Goal: Use online tool/utility: Use online tool/utility

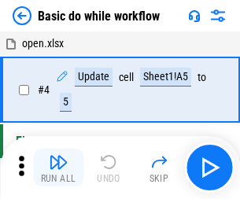
click at [58, 168] on img "button" at bounding box center [58, 162] width 19 height 19
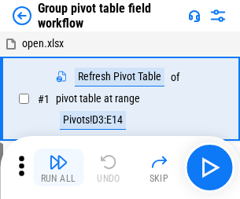
click at [58, 168] on img "button" at bounding box center [58, 162] width 19 height 19
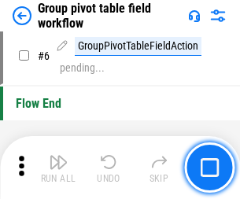
scroll to position [814, 0]
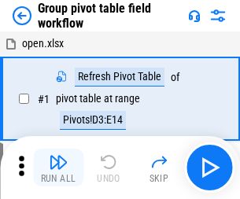
click at [58, 168] on img "button" at bounding box center [58, 162] width 19 height 19
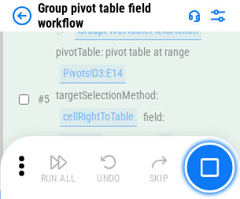
scroll to position [814, 0]
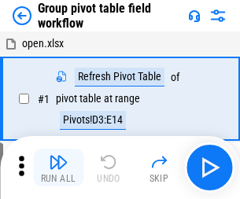
click at [58, 168] on img "button" at bounding box center [58, 162] width 19 height 19
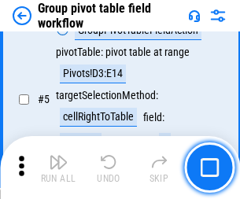
scroll to position [814, 0]
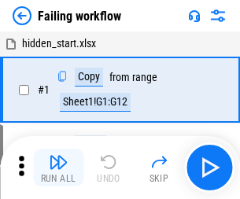
click at [58, 168] on img "button" at bounding box center [58, 162] width 19 height 19
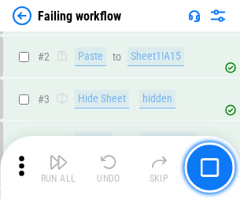
scroll to position [334, 0]
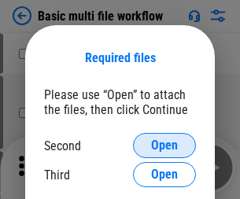
click at [165, 146] on span "Open" at bounding box center [164, 146] width 27 height 13
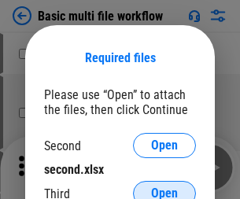
click at [165, 188] on span "Open" at bounding box center [164, 194] width 27 height 13
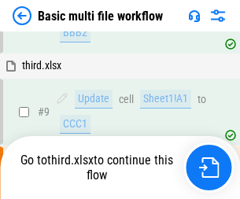
scroll to position [435, 0]
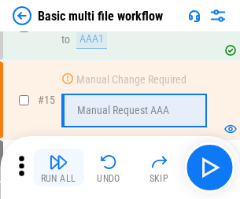
click at [58, 168] on img "button" at bounding box center [58, 162] width 19 height 19
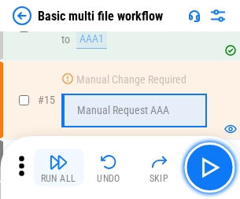
scroll to position [1050, 0]
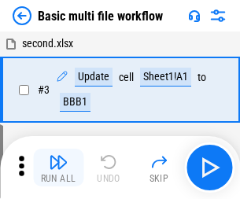
click at [58, 168] on img "button" at bounding box center [58, 162] width 19 height 19
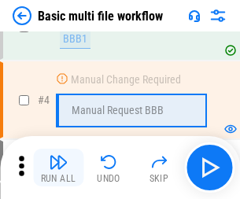
click at [58, 168] on img "button" at bounding box center [58, 162] width 19 height 19
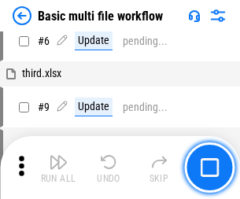
click at [58, 168] on img "button" at bounding box center [58, 162] width 19 height 19
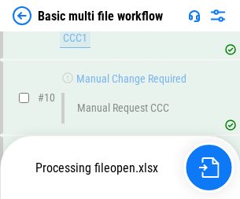
scroll to position [739, 0]
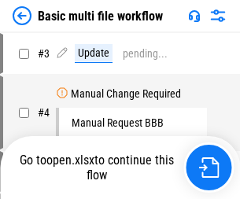
scroll to position [64, 0]
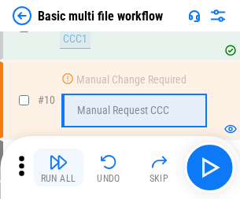
click at [58, 168] on img "button" at bounding box center [58, 162] width 19 height 19
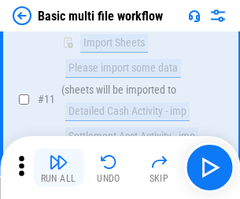
click at [58, 168] on img "button" at bounding box center [58, 162] width 19 height 19
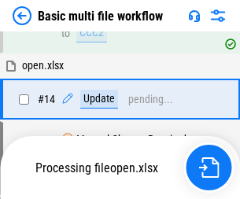
scroll to position [825, 0]
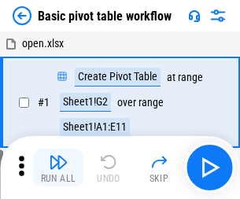
click at [58, 168] on img "button" at bounding box center [58, 162] width 19 height 19
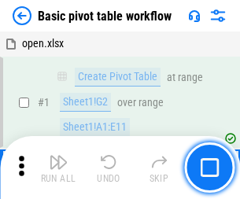
scroll to position [378, 0]
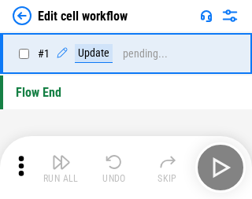
click at [58, 168] on img "button" at bounding box center [61, 162] width 19 height 19
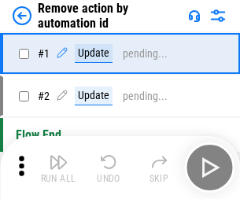
click at [58, 168] on img "button" at bounding box center [58, 162] width 19 height 19
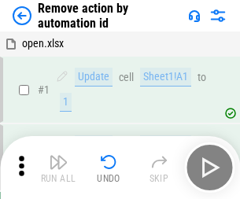
scroll to position [58, 0]
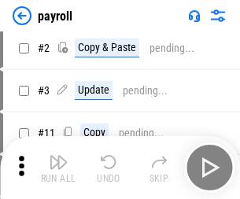
click at [58, 168] on img "button" at bounding box center [58, 162] width 19 height 19
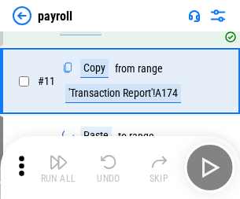
scroll to position [114, 0]
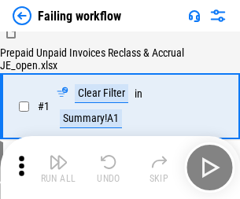
click at [58, 168] on img "button" at bounding box center [58, 162] width 19 height 19
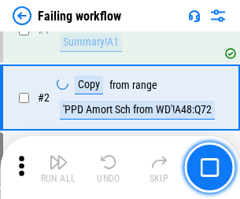
scroll to position [255, 0]
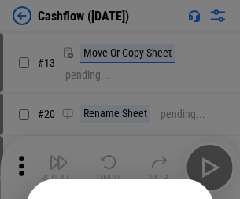
scroll to position [154, 0]
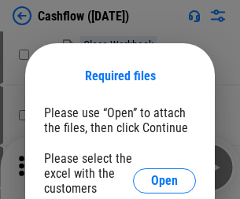
scroll to position [172, 0]
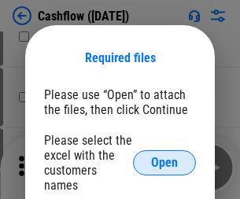
click at [165, 157] on span "Open" at bounding box center [164, 163] width 27 height 13
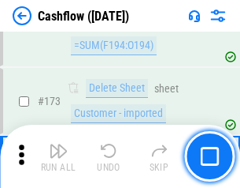
scroll to position [1669, 0]
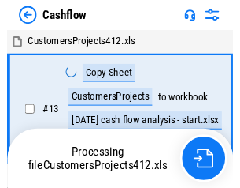
scroll to position [18, 0]
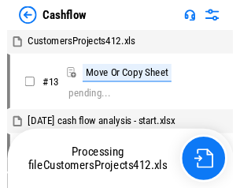
scroll to position [18, 0]
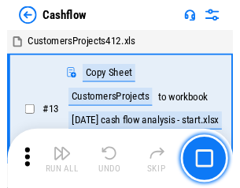
scroll to position [18, 0]
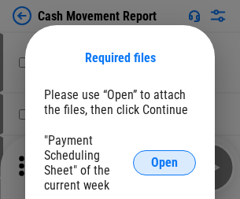
click at [165, 163] on span "Open" at bounding box center [164, 163] width 27 height 13
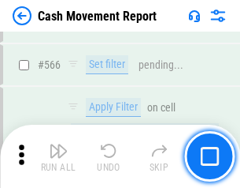
scroll to position [7228, 0]
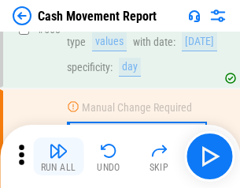
click at [58, 156] on img "button" at bounding box center [58, 150] width 19 height 19
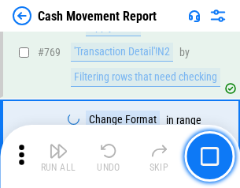
scroll to position [8763, 0]
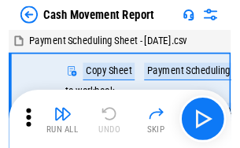
scroll to position [28, 0]
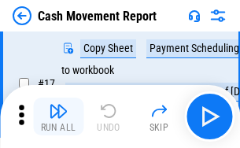
click at [58, 117] on img "button" at bounding box center [58, 111] width 19 height 19
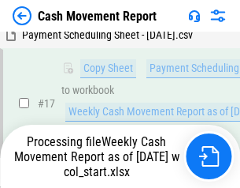
scroll to position [328, 0]
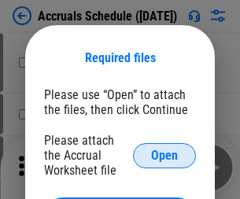
click at [165, 155] on span "Open" at bounding box center [164, 156] width 27 height 13
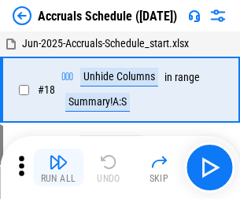
click at [58, 168] on img "button" at bounding box center [58, 162] width 19 height 19
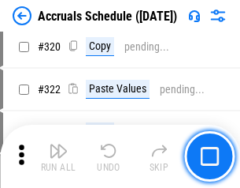
scroll to position [2933, 0]
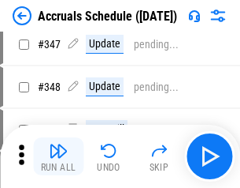
click at [58, 156] on img "button" at bounding box center [58, 150] width 19 height 19
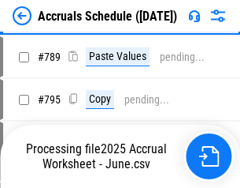
scroll to position [6624, 0]
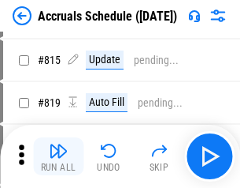
click at [58, 156] on img "button" at bounding box center [58, 150] width 19 height 19
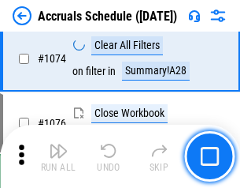
scroll to position [9445, 0]
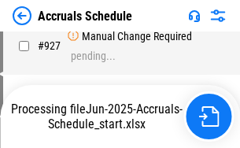
scroll to position [8503, 0]
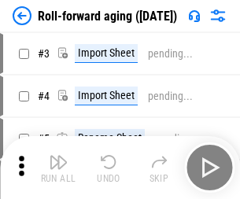
click at [58, 156] on img "button" at bounding box center [58, 162] width 19 height 19
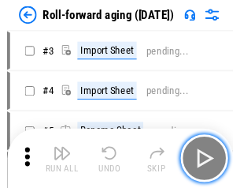
scroll to position [2, 0]
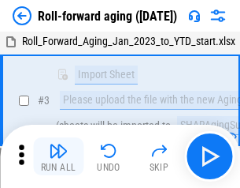
click at [58, 156] on img "button" at bounding box center [58, 150] width 19 height 19
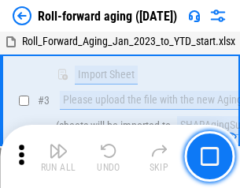
scroll to position [102, 0]
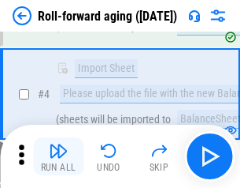
click at [58, 156] on img "button" at bounding box center [58, 150] width 19 height 19
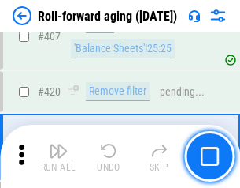
scroll to position [5468, 0]
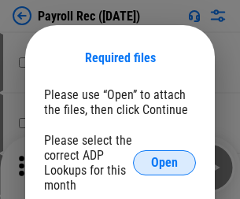
click at [165, 163] on span "Open" at bounding box center [164, 163] width 27 height 13
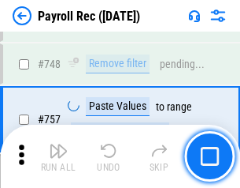
scroll to position [9335, 0]
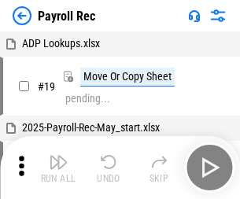
click at [58, 168] on img "button" at bounding box center [58, 162] width 19 height 19
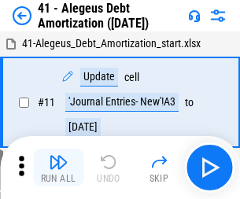
click at [58, 168] on img "button" at bounding box center [58, 162] width 19 height 19
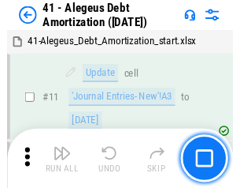
scroll to position [195, 0]
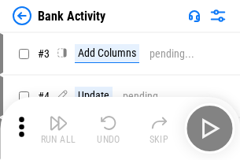
click at [58, 129] on img "button" at bounding box center [58, 123] width 19 height 19
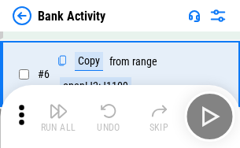
scroll to position [84, 0]
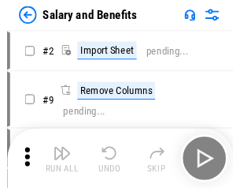
scroll to position [21, 0]
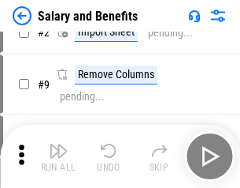
click at [58, 156] on img "button" at bounding box center [58, 150] width 19 height 19
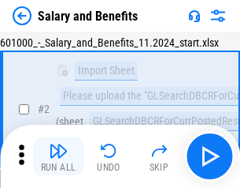
click at [58, 156] on img "button" at bounding box center [58, 150] width 19 height 19
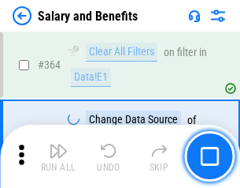
scroll to position [7426, 0]
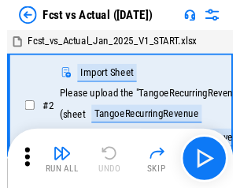
scroll to position [21, 0]
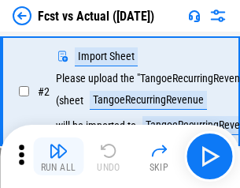
click at [58, 156] on img "button" at bounding box center [58, 150] width 19 height 19
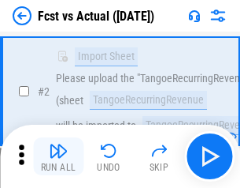
click at [58, 156] on img "button" at bounding box center [58, 150] width 19 height 19
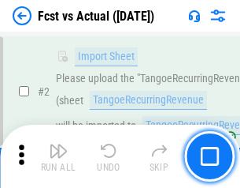
scroll to position [147, 0]
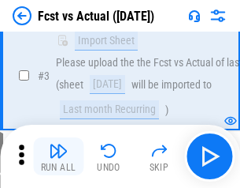
click at [58, 156] on img "button" at bounding box center [58, 150] width 19 height 19
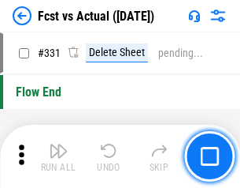
scroll to position [7549, 0]
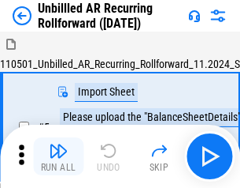
click at [58, 156] on img "button" at bounding box center [58, 150] width 19 height 19
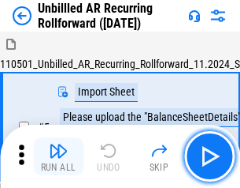
scroll to position [34, 0]
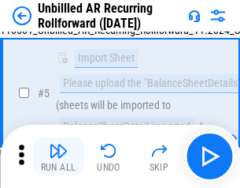
click at [58, 156] on img "button" at bounding box center [58, 150] width 19 height 19
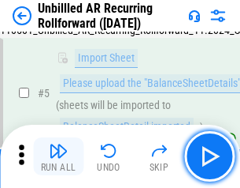
scroll to position [148, 0]
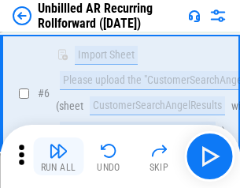
click at [58, 156] on img "button" at bounding box center [58, 150] width 19 height 19
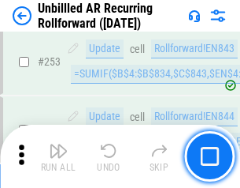
scroll to position [5356, 0]
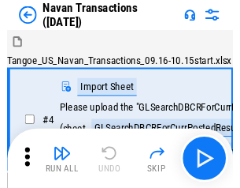
scroll to position [25, 0]
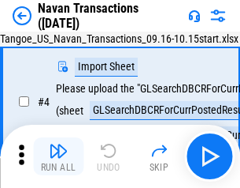
click at [58, 156] on img "button" at bounding box center [58, 150] width 19 height 19
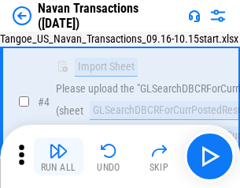
click at [58, 156] on img "button" at bounding box center [58, 150] width 19 height 19
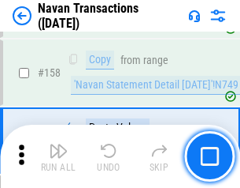
scroll to position [5113, 0]
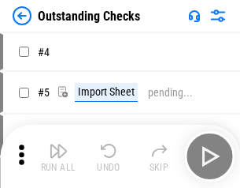
click at [58, 156] on img "button" at bounding box center [58, 150] width 19 height 19
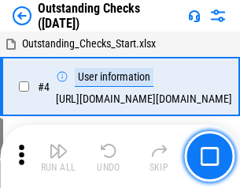
scroll to position [66, 0]
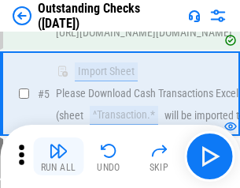
click at [58, 156] on img "button" at bounding box center [58, 150] width 19 height 19
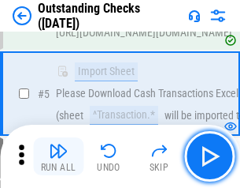
scroll to position [165, 0]
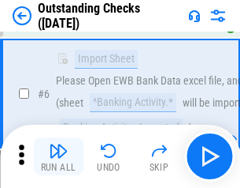
click at [58, 156] on img "button" at bounding box center [58, 150] width 19 height 19
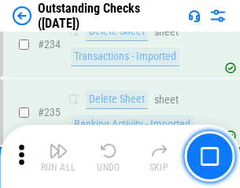
scroll to position [4789, 0]
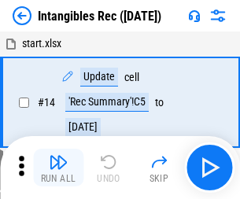
click at [58, 168] on img "button" at bounding box center [58, 162] width 19 height 19
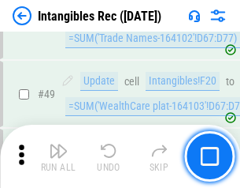
scroll to position [614, 0]
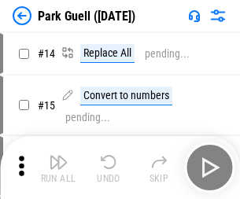
click at [58, 156] on img "button" at bounding box center [58, 162] width 19 height 19
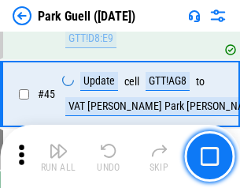
scroll to position [1972, 0]
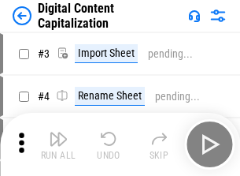
click at [58, 132] on img "button" at bounding box center [58, 138] width 19 height 19
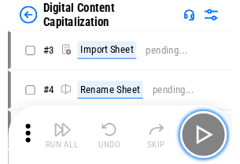
scroll to position [46, 0]
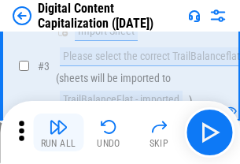
click at [58, 132] on img "button" at bounding box center [58, 126] width 19 height 19
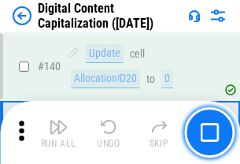
scroll to position [1672, 0]
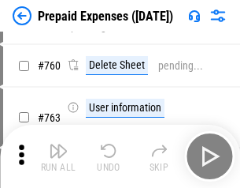
click at [58, 156] on img "button" at bounding box center [58, 150] width 19 height 19
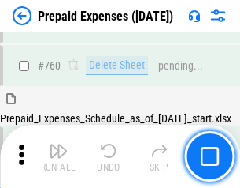
scroll to position [4371, 0]
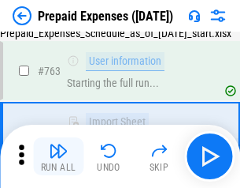
click at [58, 156] on img "button" at bounding box center [58, 150] width 19 height 19
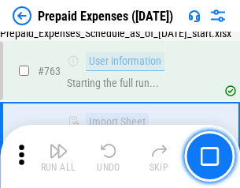
scroll to position [4464, 0]
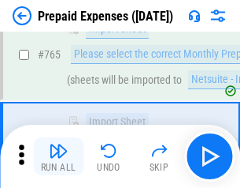
click at [58, 156] on img "button" at bounding box center [58, 150] width 19 height 19
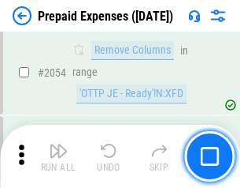
scroll to position [16484, 0]
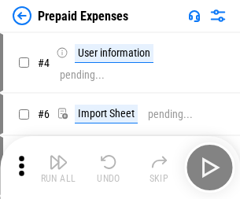
click at [58, 168] on img "button" at bounding box center [58, 162] width 19 height 19
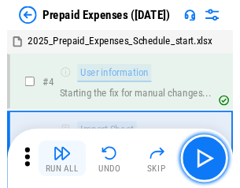
scroll to position [69, 0]
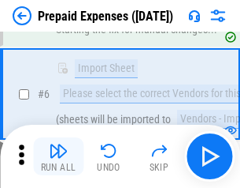
click at [58, 156] on img "button" at bounding box center [58, 150] width 19 height 19
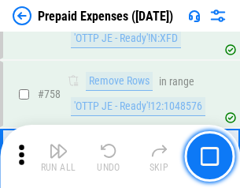
scroll to position [5619, 0]
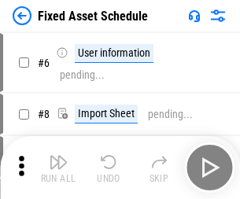
click at [58, 168] on img "button" at bounding box center [58, 162] width 19 height 19
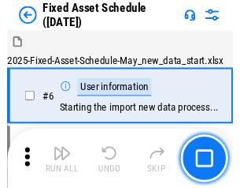
scroll to position [85, 0]
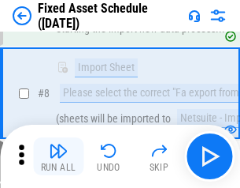
click at [58, 156] on img "button" at bounding box center [58, 150] width 19 height 19
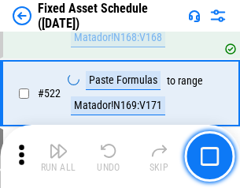
scroll to position [5481, 0]
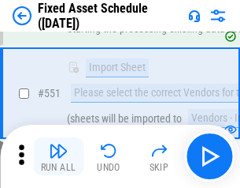
click at [58, 156] on img "button" at bounding box center [58, 150] width 19 height 19
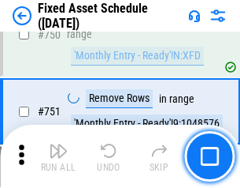
scroll to position [7688, 0]
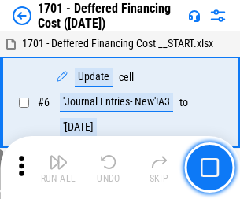
scroll to position [189, 0]
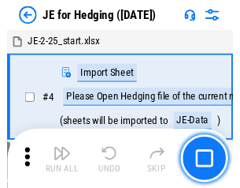
scroll to position [2, 0]
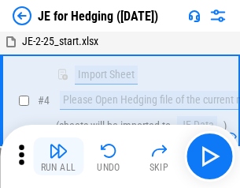
click at [58, 156] on img "button" at bounding box center [58, 150] width 19 height 19
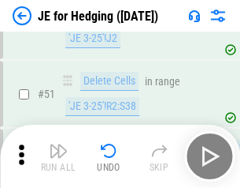
scroll to position [1021, 0]
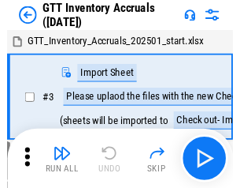
scroll to position [2, 0]
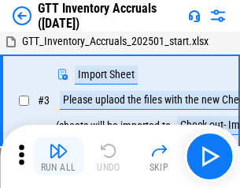
click at [58, 156] on img "button" at bounding box center [58, 150] width 19 height 19
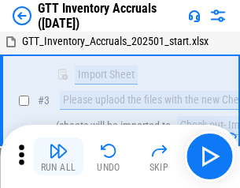
click at [58, 156] on img "button" at bounding box center [58, 150] width 19 height 19
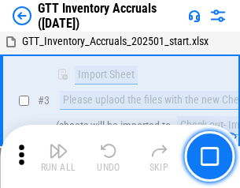
scroll to position [102, 0]
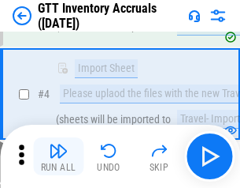
click at [58, 156] on img "button" at bounding box center [58, 150] width 19 height 19
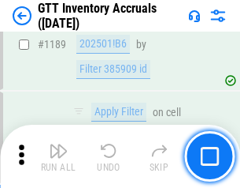
scroll to position [12877, 0]
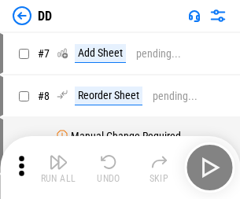
click at [58, 168] on img "button" at bounding box center [58, 162] width 19 height 19
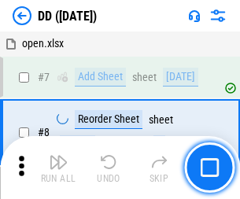
scroll to position [152, 0]
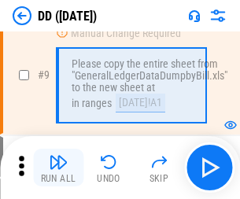
click at [58, 168] on img "button" at bounding box center [58, 162] width 19 height 19
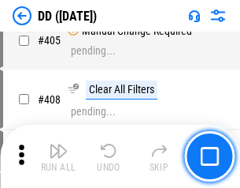
scroll to position [7056, 0]
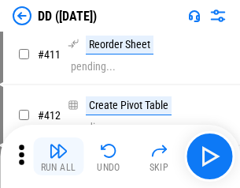
click at [58, 156] on img "button" at bounding box center [58, 150] width 19 height 19
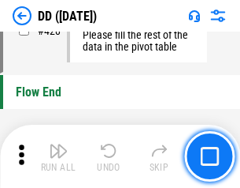
scroll to position [7548, 0]
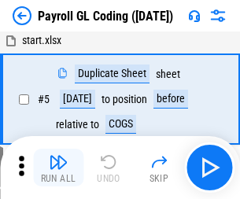
click at [58, 168] on img "button" at bounding box center [58, 162] width 19 height 19
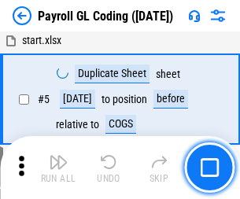
scroll to position [189, 0]
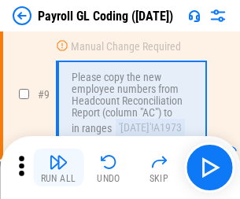
click at [58, 168] on img "button" at bounding box center [58, 162] width 19 height 19
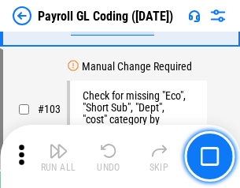
scroll to position [3700, 0]
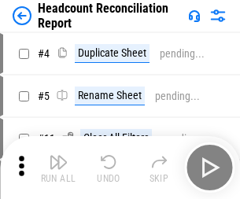
click at [58, 168] on img "button" at bounding box center [58, 162] width 19 height 19
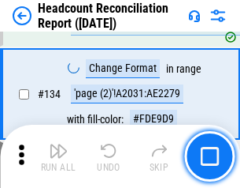
scroll to position [1896, 0]
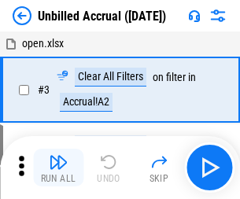
click at [58, 168] on img "button" at bounding box center [58, 162] width 19 height 19
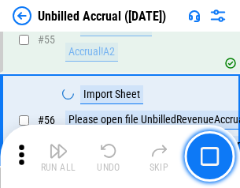
scroll to position [1646, 0]
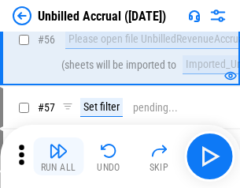
click at [58, 156] on img "button" at bounding box center [58, 150] width 19 height 19
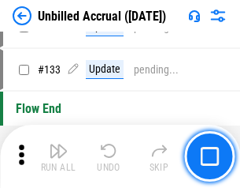
scroll to position [4697, 0]
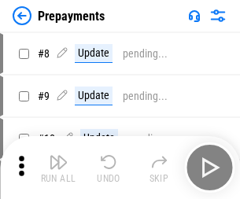
click at [58, 168] on img "button" at bounding box center [58, 162] width 19 height 19
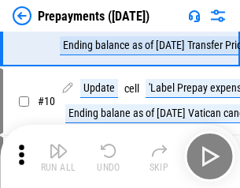
scroll to position [99, 0]
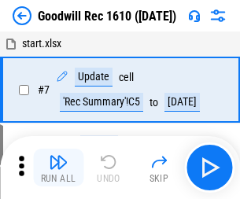
click at [58, 168] on img "button" at bounding box center [58, 162] width 19 height 19
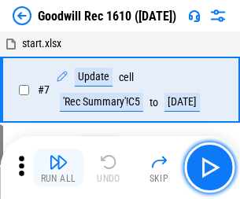
scroll to position [270, 0]
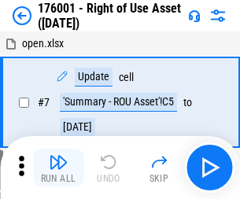
click at [58, 168] on img "button" at bounding box center [58, 162] width 19 height 19
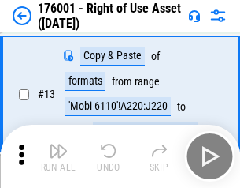
scroll to position [102, 0]
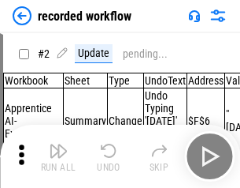
click at [58, 156] on img "button" at bounding box center [58, 150] width 19 height 19
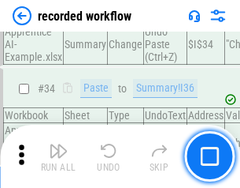
scroll to position [4929, 0]
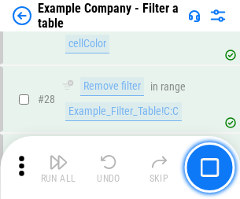
scroll to position [1443, 0]
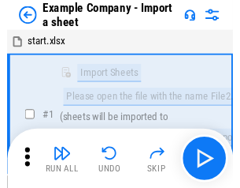
scroll to position [24, 0]
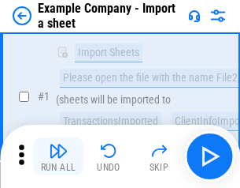
click at [58, 156] on img "button" at bounding box center [58, 150] width 19 height 19
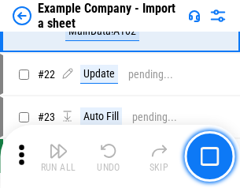
scroll to position [349, 0]
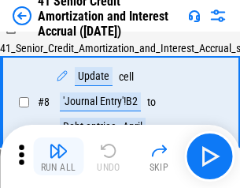
click at [58, 156] on img "button" at bounding box center [58, 150] width 19 height 19
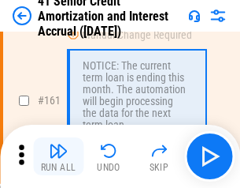
click at [58, 156] on img "button" at bounding box center [58, 150] width 19 height 19
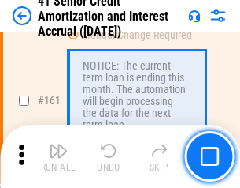
scroll to position [1687, 0]
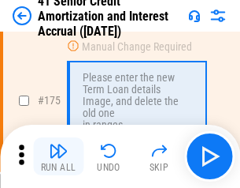
click at [58, 156] on img "button" at bounding box center [58, 150] width 19 height 19
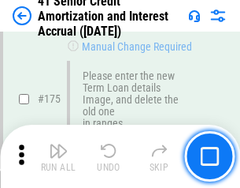
scroll to position [1847, 0]
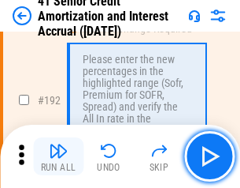
click at [58, 156] on img "button" at bounding box center [58, 150] width 19 height 19
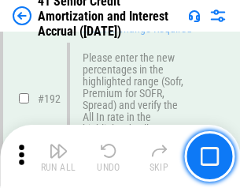
scroll to position [2012, 0]
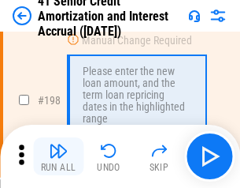
click at [58, 156] on img "button" at bounding box center [58, 150] width 19 height 19
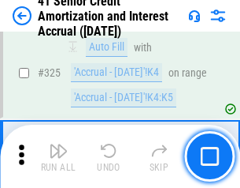
scroll to position [4029, 0]
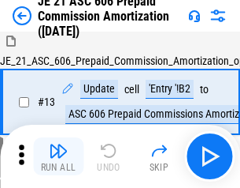
click at [58, 156] on img "button" at bounding box center [58, 150] width 19 height 19
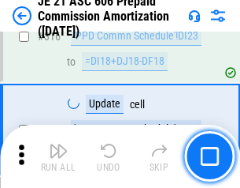
scroll to position [2944, 0]
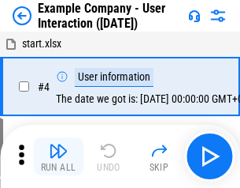
click at [58, 156] on img "button" at bounding box center [58, 150] width 19 height 19
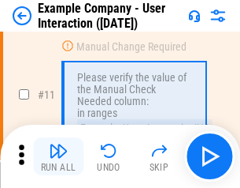
click at [58, 156] on img "button" at bounding box center [58, 150] width 19 height 19
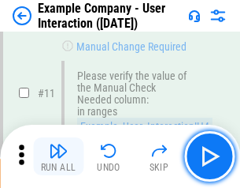
scroll to position [341, 0]
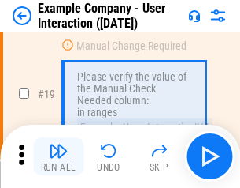
click at [58, 156] on img "button" at bounding box center [58, 150] width 19 height 19
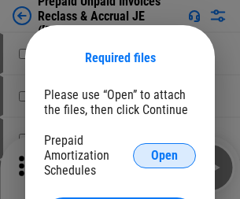
click at [165, 155] on span "Open" at bounding box center [164, 156] width 27 height 13
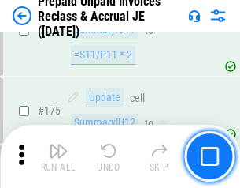
scroll to position [2129, 0]
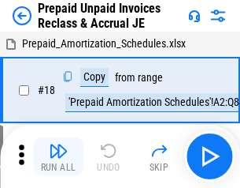
click at [58, 156] on img "button" at bounding box center [58, 150] width 19 height 19
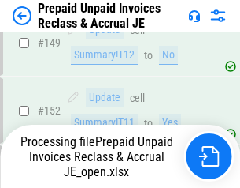
scroll to position [2049, 0]
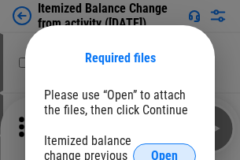
click at [165, 150] on span "Open" at bounding box center [164, 156] width 27 height 13
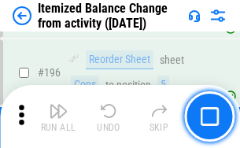
scroll to position [3035, 0]
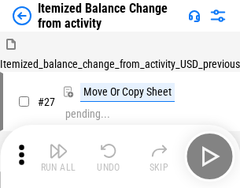
scroll to position [24, 0]
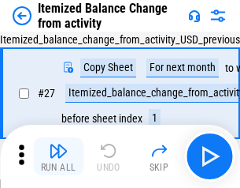
click at [58, 156] on img "button" at bounding box center [58, 150] width 19 height 19
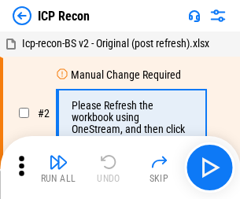
scroll to position [7, 0]
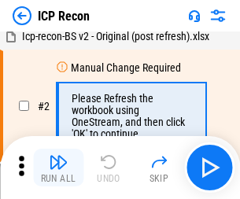
click at [58, 168] on img "button" at bounding box center [58, 162] width 19 height 19
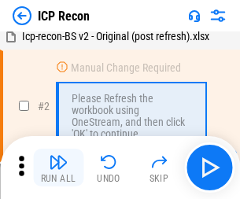
click at [58, 168] on img "button" at bounding box center [58, 162] width 19 height 19
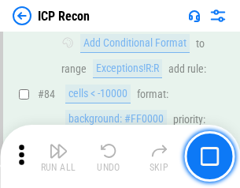
scroll to position [1546, 0]
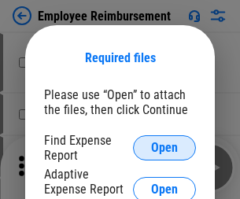
click at [165, 148] on span "Open" at bounding box center [164, 148] width 27 height 13
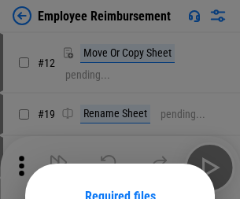
scroll to position [139, 0]
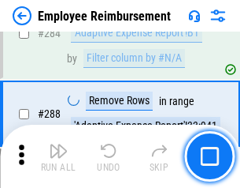
scroll to position [4286, 0]
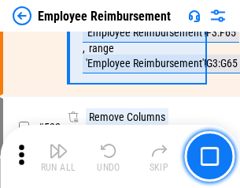
click at [58, 156] on img "button" at bounding box center [58, 150] width 19 height 19
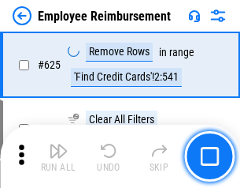
scroll to position [9442, 0]
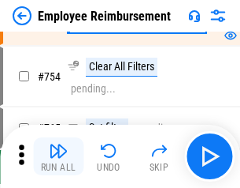
click at [58, 156] on img "button" at bounding box center [58, 150] width 19 height 19
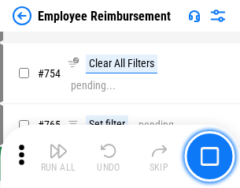
scroll to position [11064, 0]
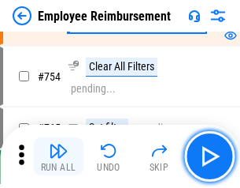
click at [58, 156] on img "button" at bounding box center [58, 150] width 19 height 19
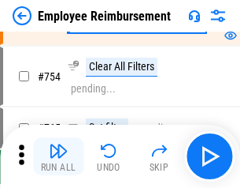
click at [58, 156] on img "button" at bounding box center [58, 150] width 19 height 19
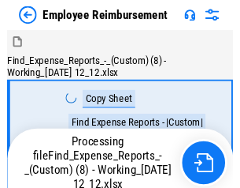
scroll to position [54, 0]
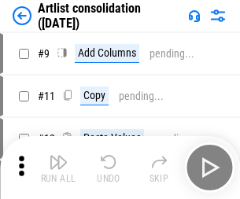
click at [58, 168] on img "button" at bounding box center [58, 162] width 19 height 19
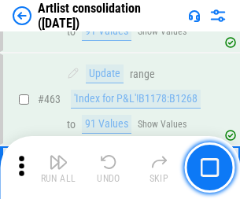
scroll to position [6905, 0]
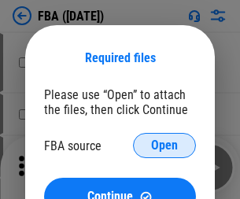
click at [165, 146] on span "Open" at bounding box center [164, 146] width 27 height 13
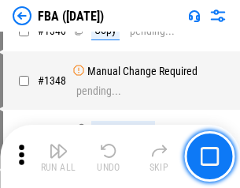
scroll to position [16683, 0]
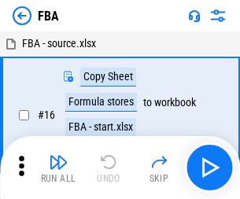
scroll to position [16, 0]
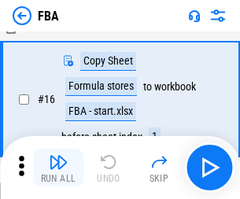
click at [58, 168] on img "button" at bounding box center [58, 162] width 19 height 19
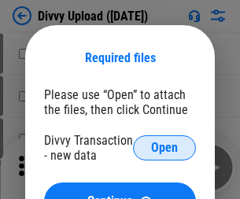
click at [165, 148] on span "Open" at bounding box center [164, 148] width 27 height 13
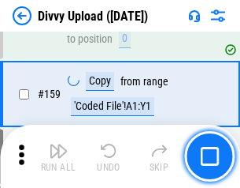
scroll to position [1633, 0]
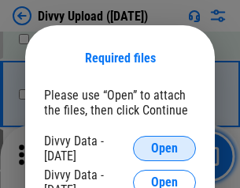
click at [165, 148] on span "Open" at bounding box center [164, 148] width 27 height 13
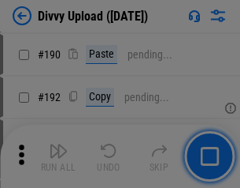
scroll to position [1990, 0]
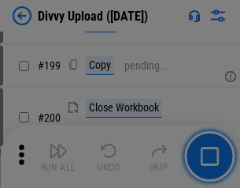
scroll to position [2293, 0]
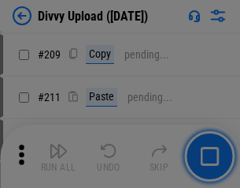
scroll to position [2679, 0]
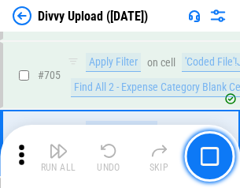
scroll to position [10788, 0]
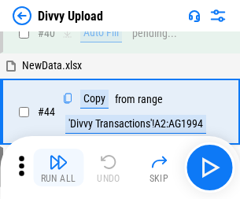
click at [58, 168] on img "button" at bounding box center [58, 162] width 19 height 19
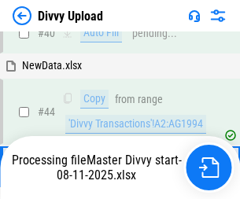
scroll to position [173, 0]
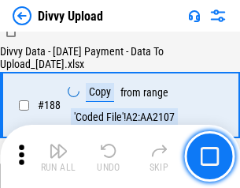
scroll to position [1856, 0]
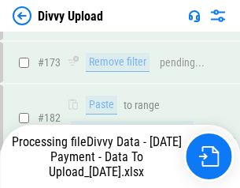
scroll to position [1765, 0]
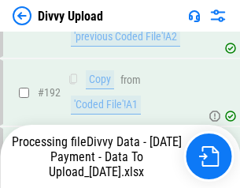
scroll to position [2125, 0]
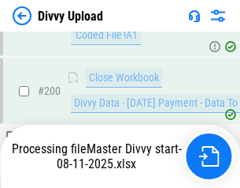
scroll to position [2552, 0]
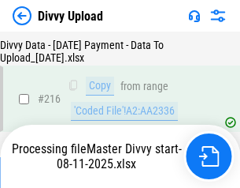
scroll to position [3247, 0]
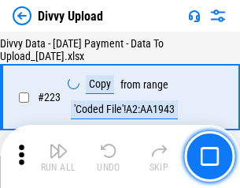
scroll to position [3595, 0]
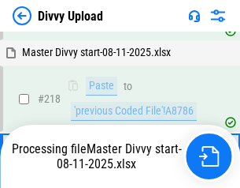
scroll to position [3328, 0]
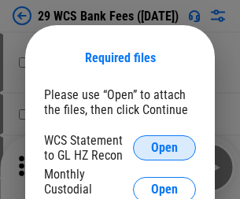
click at [165, 148] on span "Open" at bounding box center [164, 148] width 27 height 13
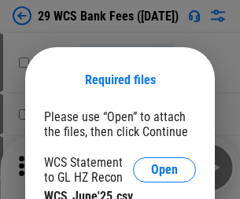
scroll to position [22, 0]
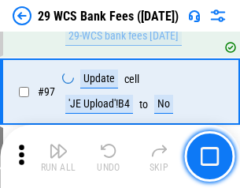
scroll to position [1537, 0]
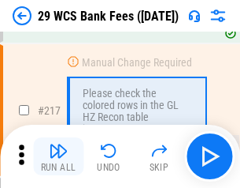
click at [58, 156] on img "button" at bounding box center [58, 150] width 19 height 19
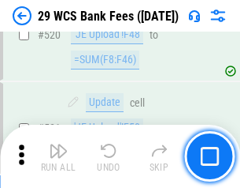
scroll to position [8138, 0]
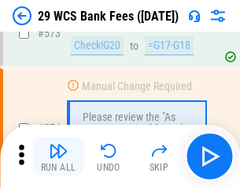
click at [58, 156] on img "button" at bounding box center [58, 150] width 19 height 19
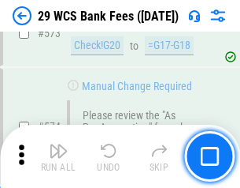
scroll to position [8733, 0]
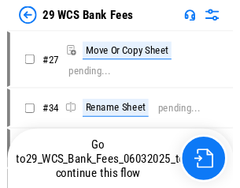
scroll to position [2, 0]
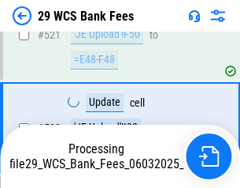
scroll to position [8623, 0]
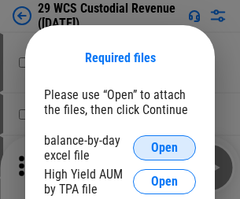
click at [165, 148] on span "Open" at bounding box center [164, 148] width 27 height 13
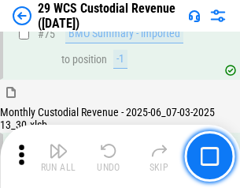
scroll to position [1647, 0]
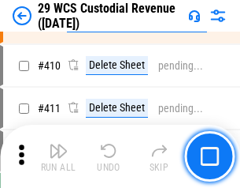
click at [58, 156] on img "button" at bounding box center [58, 150] width 19 height 19
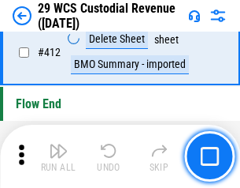
scroll to position [7531, 0]
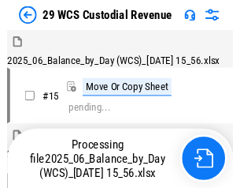
scroll to position [38, 0]
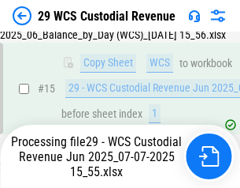
scroll to position [357, 0]
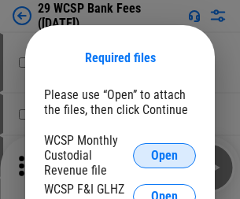
click at [165, 155] on span "Open" at bounding box center [164, 156] width 27 height 13
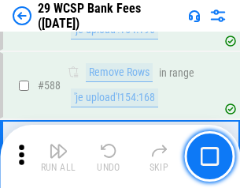
scroll to position [6207, 0]
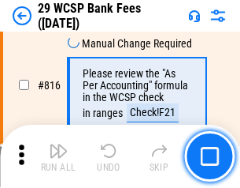
click at [58, 156] on img "button" at bounding box center [58, 150] width 19 height 19
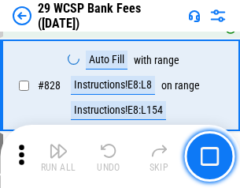
scroll to position [10006, 0]
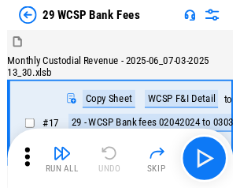
scroll to position [38, 0]
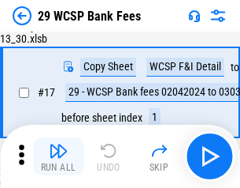
click at [58, 156] on img "button" at bounding box center [58, 150] width 19 height 19
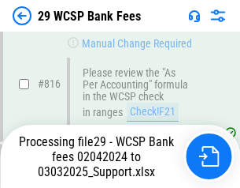
scroll to position [9789, 0]
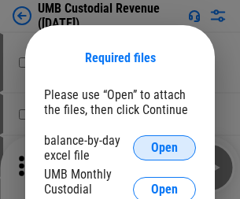
click at [165, 148] on span "Open" at bounding box center [164, 148] width 27 height 13
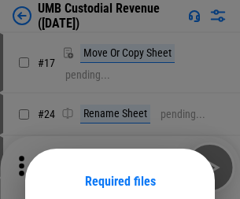
scroll to position [124, 0]
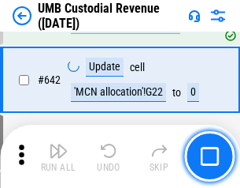
scroll to position [8168, 0]
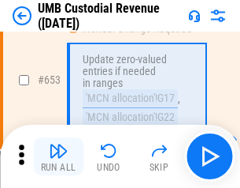
click at [58, 156] on img "button" at bounding box center [58, 150] width 19 height 19
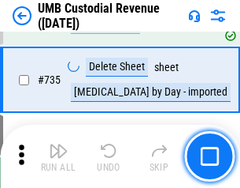
scroll to position [9643, 0]
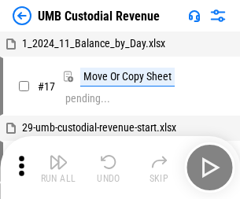
scroll to position [12, 0]
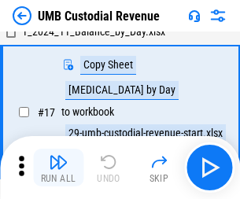
click at [58, 168] on img "button" at bounding box center [58, 162] width 19 height 19
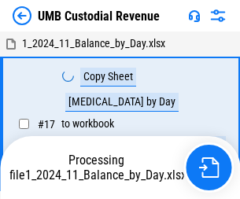
scroll to position [12, 0]
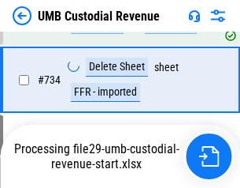
scroll to position [9607, 0]
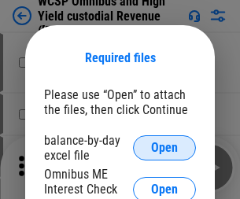
click at [165, 148] on span "Open" at bounding box center [164, 148] width 27 height 13
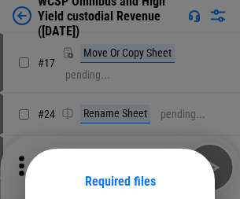
scroll to position [124, 0]
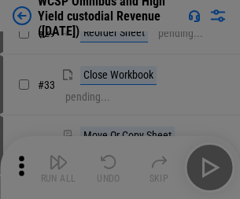
scroll to position [360, 0]
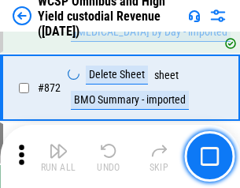
scroll to position [13347, 0]
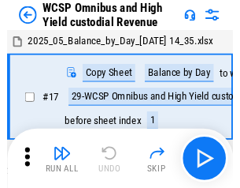
scroll to position [9, 0]
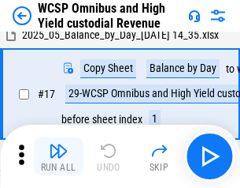
click at [58, 156] on img "button" at bounding box center [58, 150] width 19 height 19
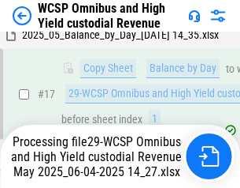
scroll to position [328, 0]
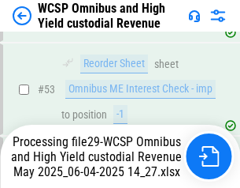
scroll to position [1153, 0]
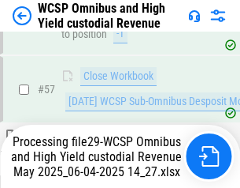
scroll to position [1618, 0]
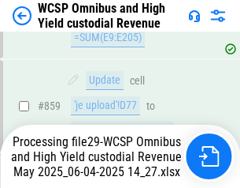
scroll to position [13310, 0]
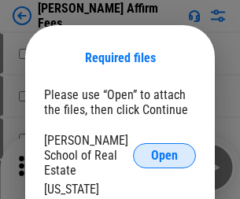
click at [165, 150] on span "Open" at bounding box center [164, 156] width 27 height 13
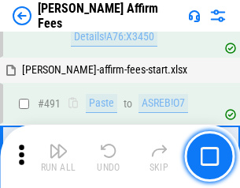
scroll to position [4288, 0]
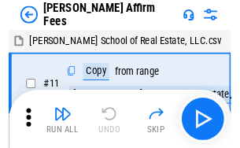
scroll to position [16, 0]
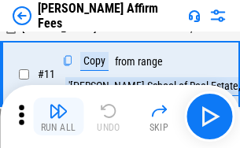
click at [58, 117] on img "button" at bounding box center [58, 111] width 19 height 19
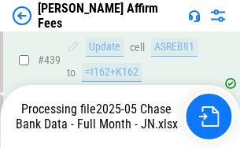
scroll to position [4136, 0]
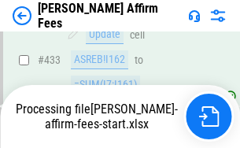
scroll to position [4227, 0]
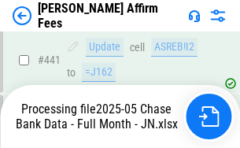
scroll to position [4136, 0]
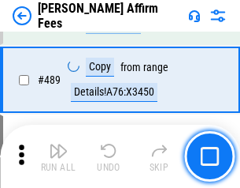
scroll to position [4116, 0]
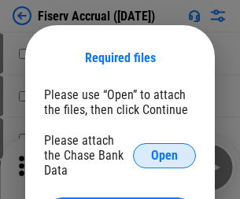
click at [165, 150] on span "Open" at bounding box center [164, 156] width 27 height 13
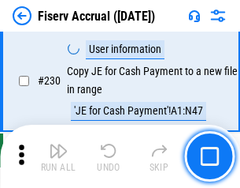
scroll to position [4997, 0]
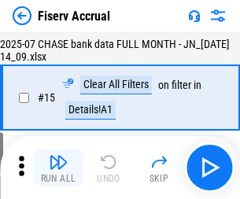
click at [58, 168] on img "button" at bounding box center [58, 162] width 19 height 19
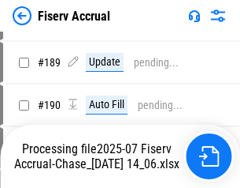
scroll to position [4053, 0]
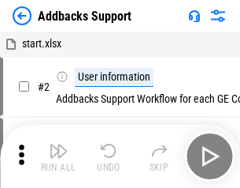
click at [58, 156] on img "button" at bounding box center [58, 150] width 19 height 19
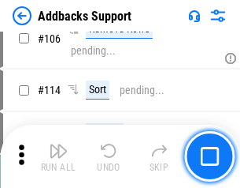
scroll to position [1148, 0]
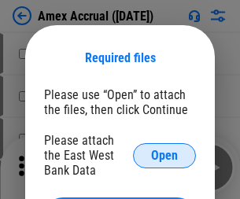
click at [165, 155] on span "Open" at bounding box center [164, 156] width 27 height 13
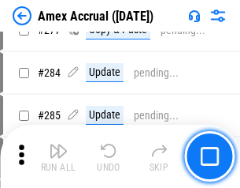
scroll to position [4105, 0]
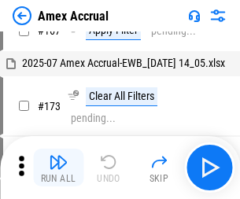
click at [58, 168] on img "button" at bounding box center [58, 162] width 19 height 19
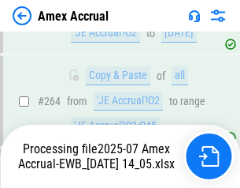
scroll to position [4411, 0]
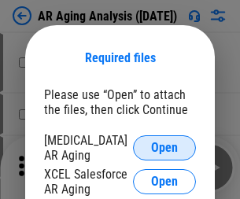
click at [165, 146] on span "Open" at bounding box center [164, 148] width 27 height 13
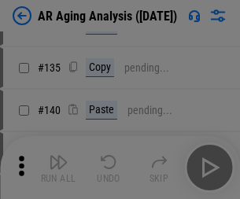
scroll to position [475, 0]
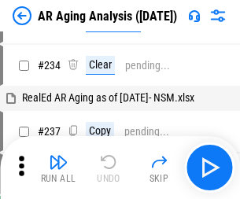
scroll to position [16, 0]
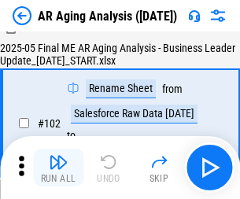
click at [58, 168] on img "button" at bounding box center [58, 162] width 19 height 19
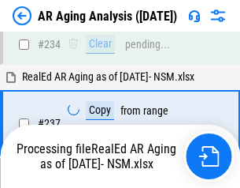
scroll to position [2444, 0]
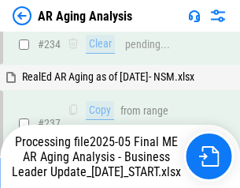
scroll to position [2426, 0]
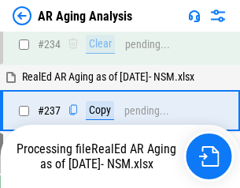
scroll to position [2426, 0]
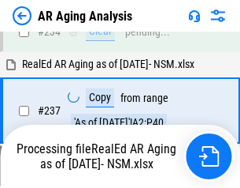
scroll to position [2426, 0]
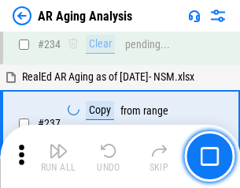
scroll to position [2426, 0]
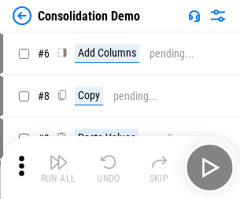
click at [58, 168] on img "button" at bounding box center [58, 162] width 19 height 19
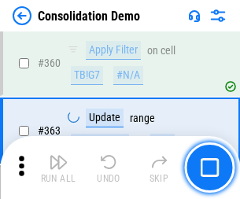
scroll to position [5285, 0]
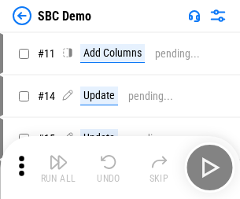
click at [58, 168] on img "button" at bounding box center [58, 162] width 19 height 19
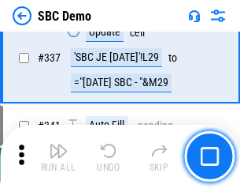
scroll to position [4148, 0]
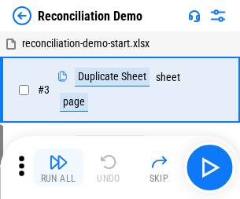
click at [58, 168] on img "button" at bounding box center [58, 162] width 19 height 19
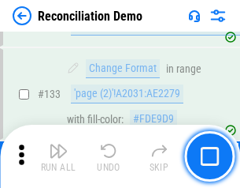
scroll to position [1873, 0]
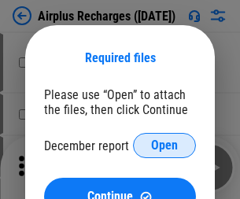
click at [165, 146] on span "Open" at bounding box center [164, 146] width 27 height 13
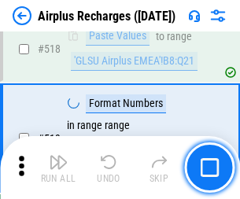
scroll to position [6786, 0]
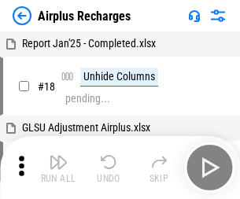
click at [58, 168] on img "button" at bounding box center [58, 162] width 19 height 19
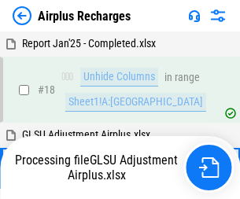
scroll to position [69, 0]
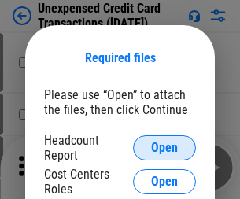
click at [165, 148] on span "Open" at bounding box center [164, 148] width 27 height 13
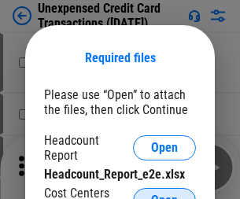
click at [165, 195] on span "Open" at bounding box center [164, 201] width 27 height 13
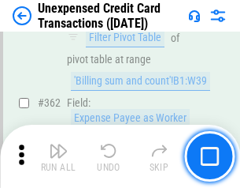
scroll to position [4055, 0]
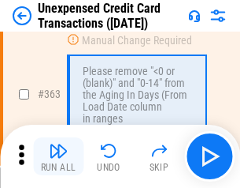
click at [58, 156] on img "button" at bounding box center [58, 150] width 19 height 19
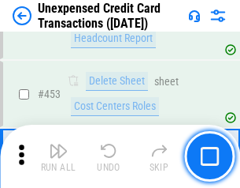
scroll to position [5379, 0]
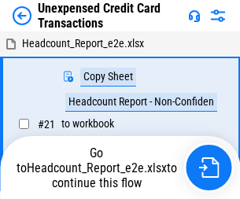
scroll to position [24, 0]
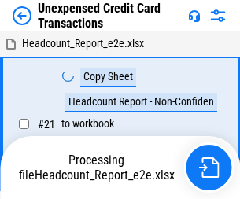
scroll to position [24, 0]
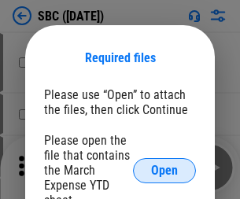
click at [165, 170] on span "Open" at bounding box center [164, 171] width 27 height 13
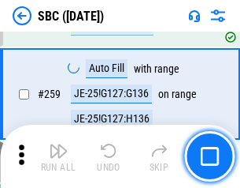
scroll to position [3082, 0]
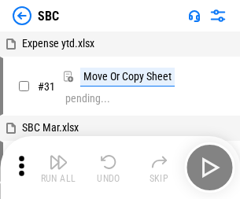
scroll to position [16, 0]
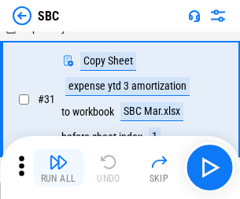
click at [58, 168] on img "button" at bounding box center [58, 162] width 19 height 19
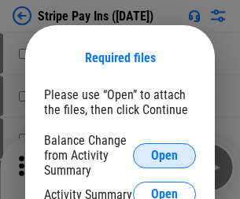
click at [165, 155] on span "Open" at bounding box center [164, 156] width 27 height 13
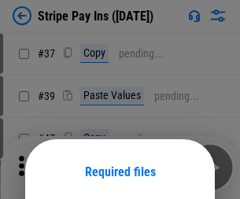
scroll to position [114, 0]
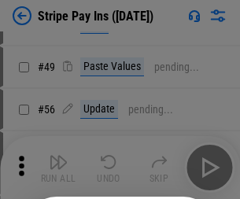
scroll to position [286, 0]
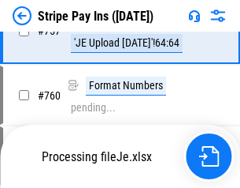
scroll to position [8304, 0]
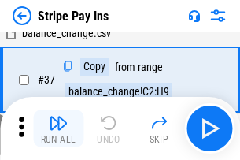
click at [58, 129] on img "button" at bounding box center [58, 123] width 19 height 19
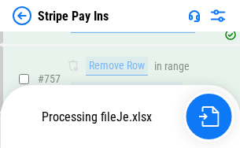
scroll to position [8269, 0]
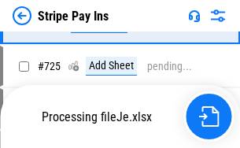
scroll to position [8269, 0]
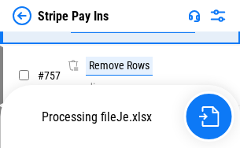
scroll to position [8269, 0]
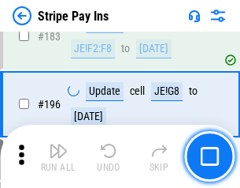
scroll to position [2135, 0]
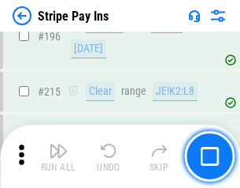
click at [58, 156] on img "button" at bounding box center [58, 150] width 19 height 19
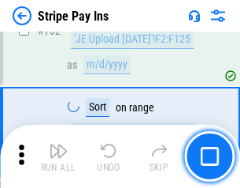
scroll to position [8250, 0]
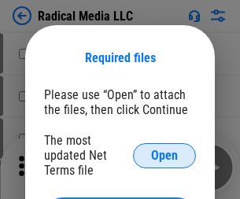
click at [165, 155] on span "Open" at bounding box center [164, 156] width 27 height 13
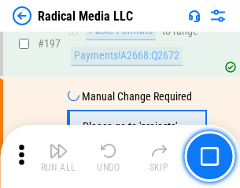
scroll to position [3648, 0]
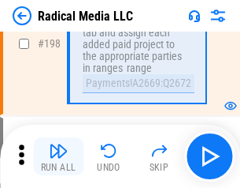
click at [58, 156] on img "button" at bounding box center [58, 150] width 19 height 19
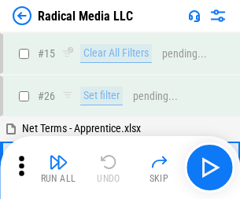
scroll to position [88, 0]
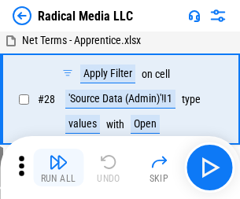
click at [58, 168] on img "button" at bounding box center [58, 162] width 19 height 19
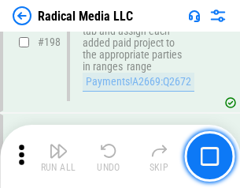
scroll to position [3954, 0]
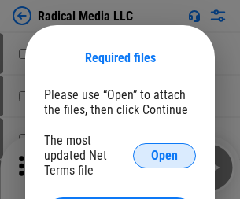
click at [165, 155] on span "Open" at bounding box center [164, 156] width 27 height 13
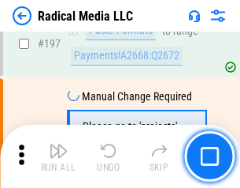
scroll to position [3648, 0]
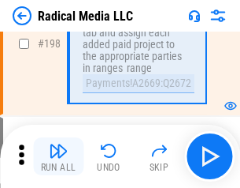
click at [58, 156] on img "button" at bounding box center [58, 150] width 19 height 19
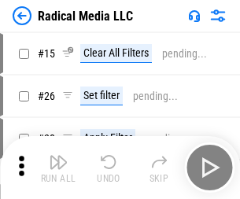
scroll to position [88, 0]
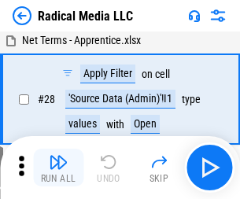
click at [58, 168] on img "button" at bounding box center [58, 162] width 19 height 19
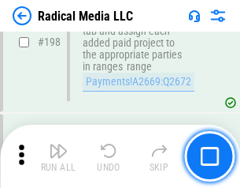
scroll to position [3954, 0]
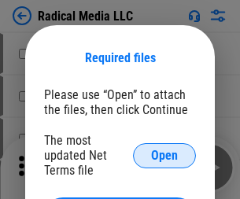
click at [165, 155] on span "Open" at bounding box center [164, 156] width 27 height 13
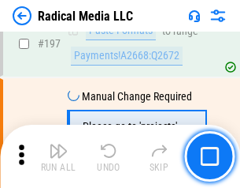
scroll to position [3648, 0]
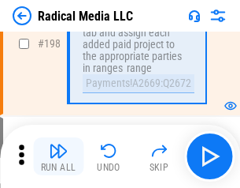
click at [58, 156] on img "button" at bounding box center [58, 150] width 19 height 19
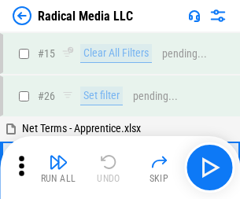
scroll to position [88, 0]
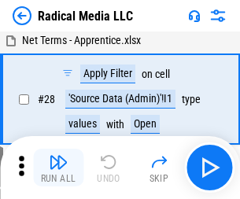
click at [58, 168] on img "button" at bounding box center [58, 162] width 19 height 19
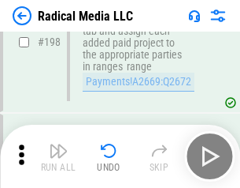
scroll to position [3954, 0]
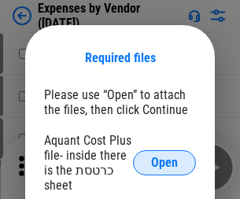
click at [165, 163] on span "Open" at bounding box center [164, 163] width 27 height 13
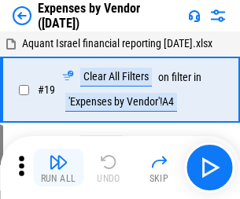
click at [58, 168] on img "button" at bounding box center [58, 162] width 19 height 19
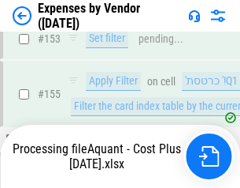
scroll to position [1162, 0]
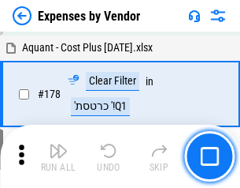
scroll to position [1230, 0]
